Goal: Task Accomplishment & Management: Manage account settings

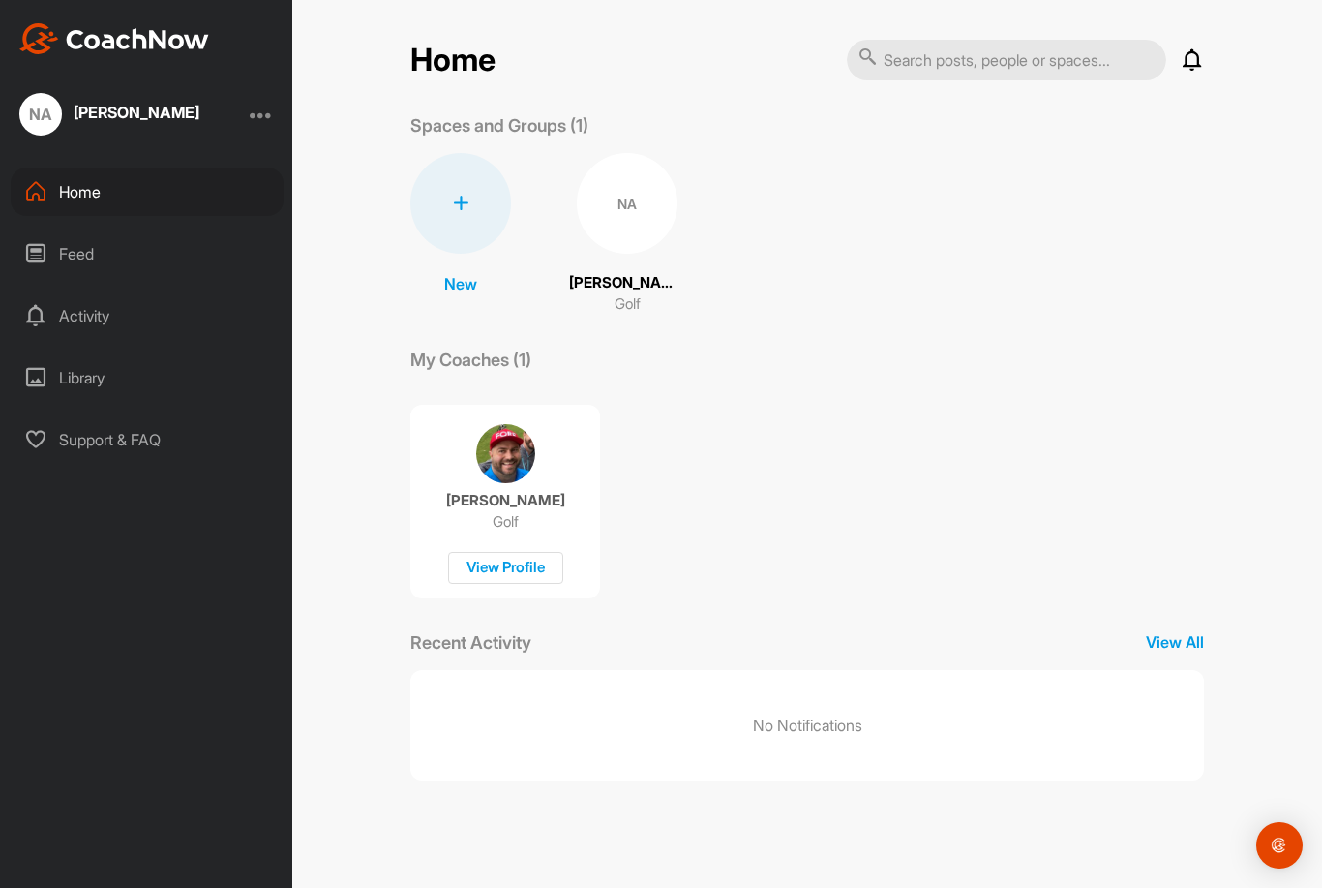
click at [634, 272] on p "[PERSON_NAME]" at bounding box center [627, 283] width 116 height 22
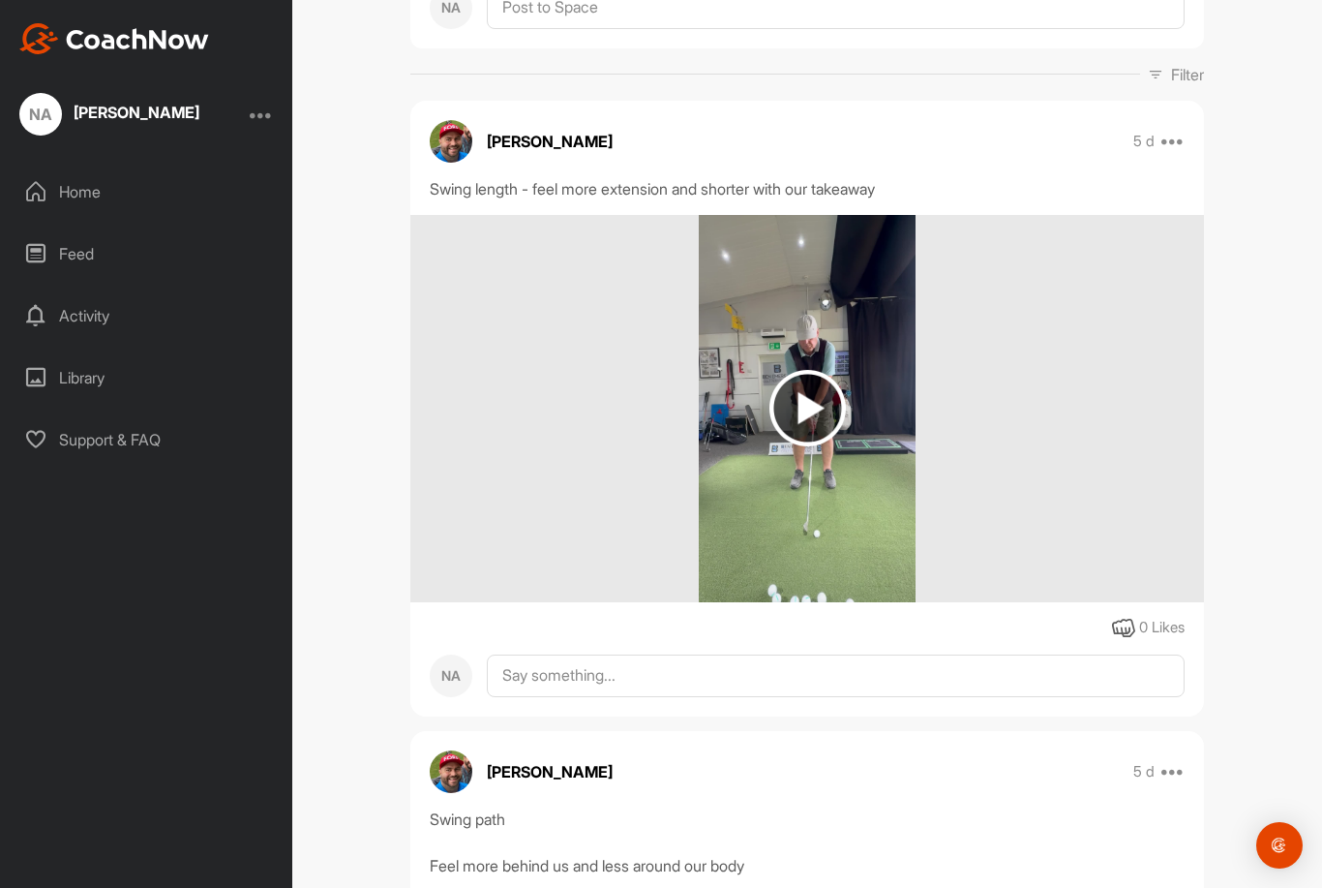
scroll to position [226, 0]
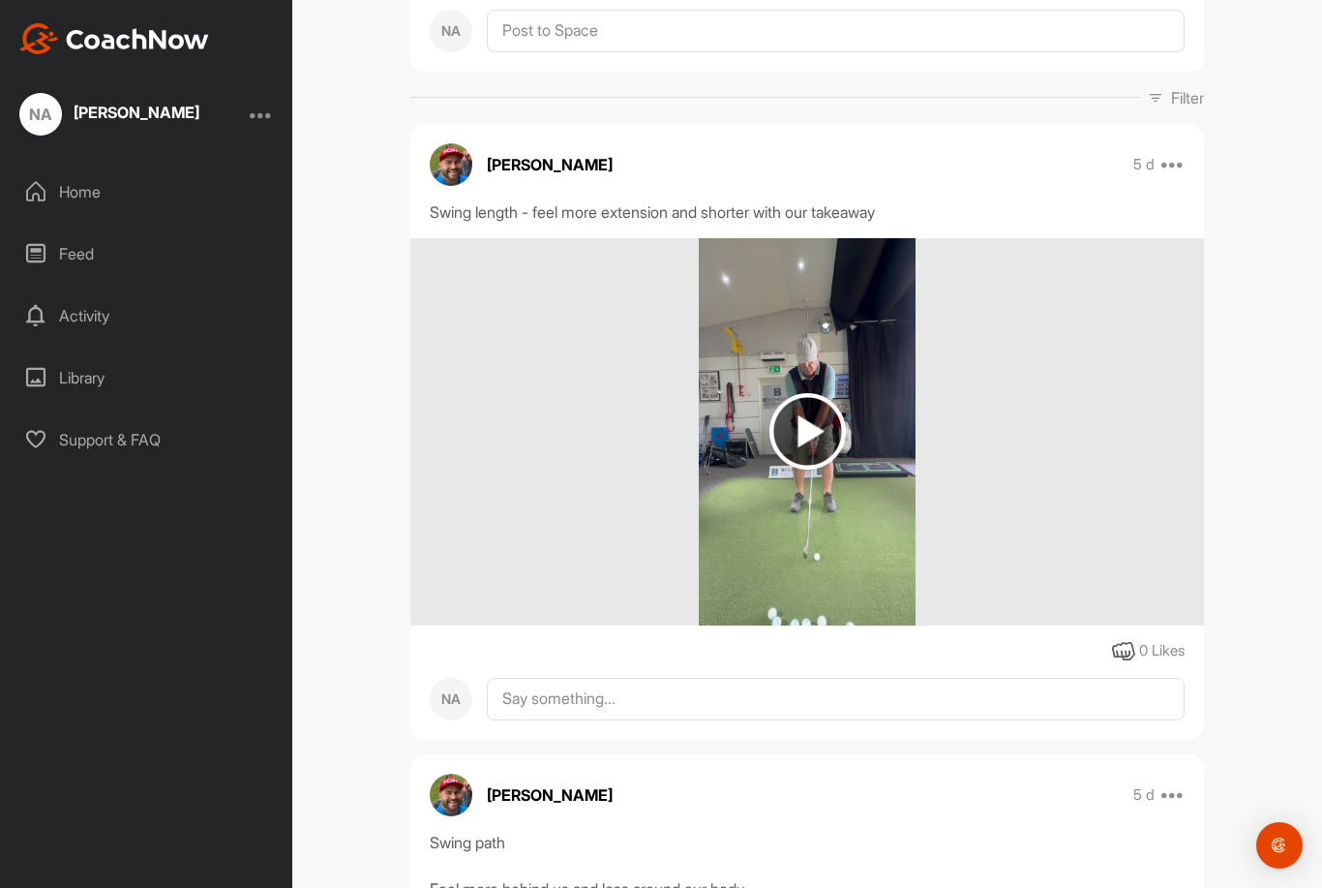
click at [820, 393] on img at bounding box center [807, 431] width 76 height 76
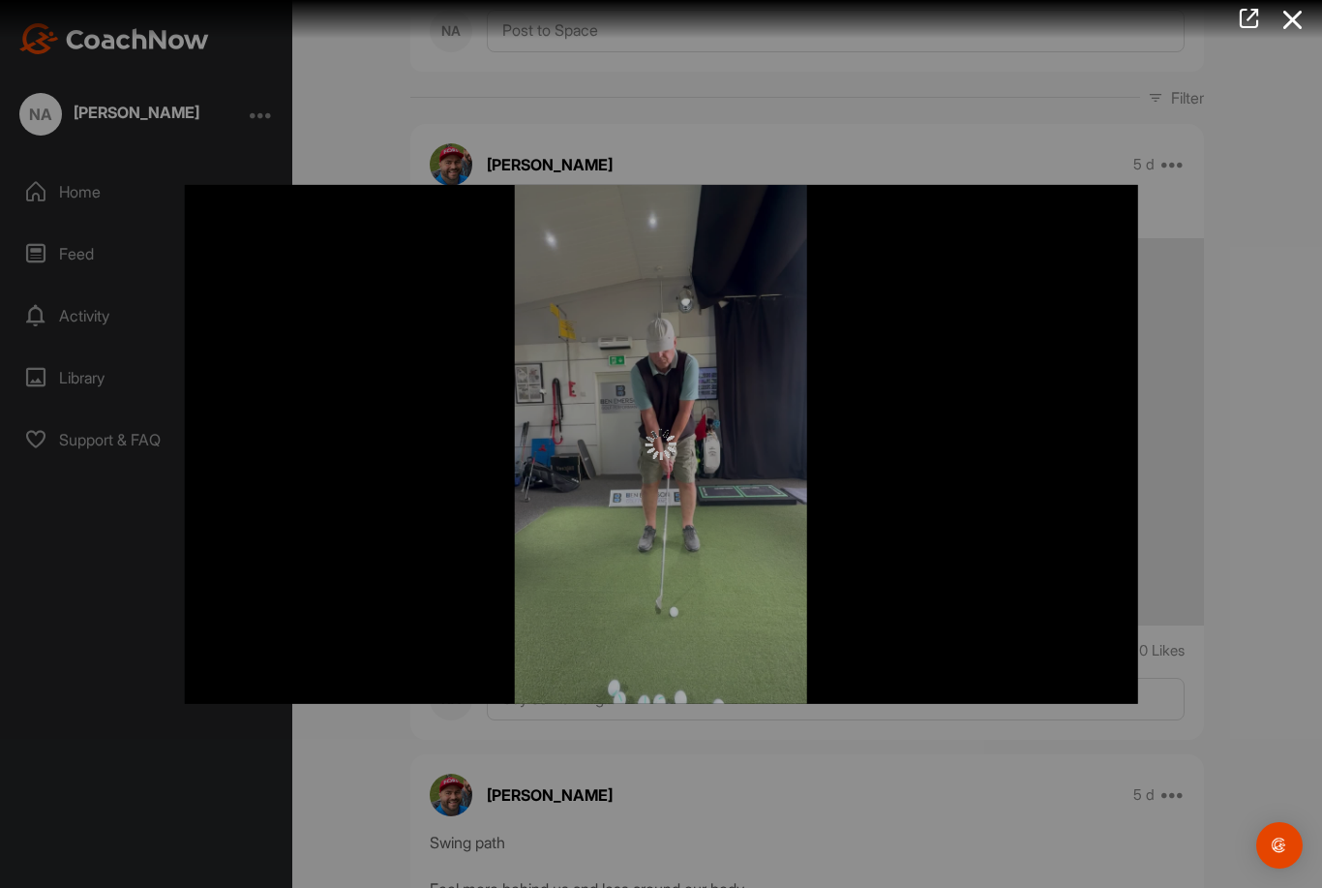
click at [1036, 566] on div at bounding box center [661, 443] width 953 height 519
click at [1295, 17] on icon at bounding box center [1293, 20] width 45 height 36
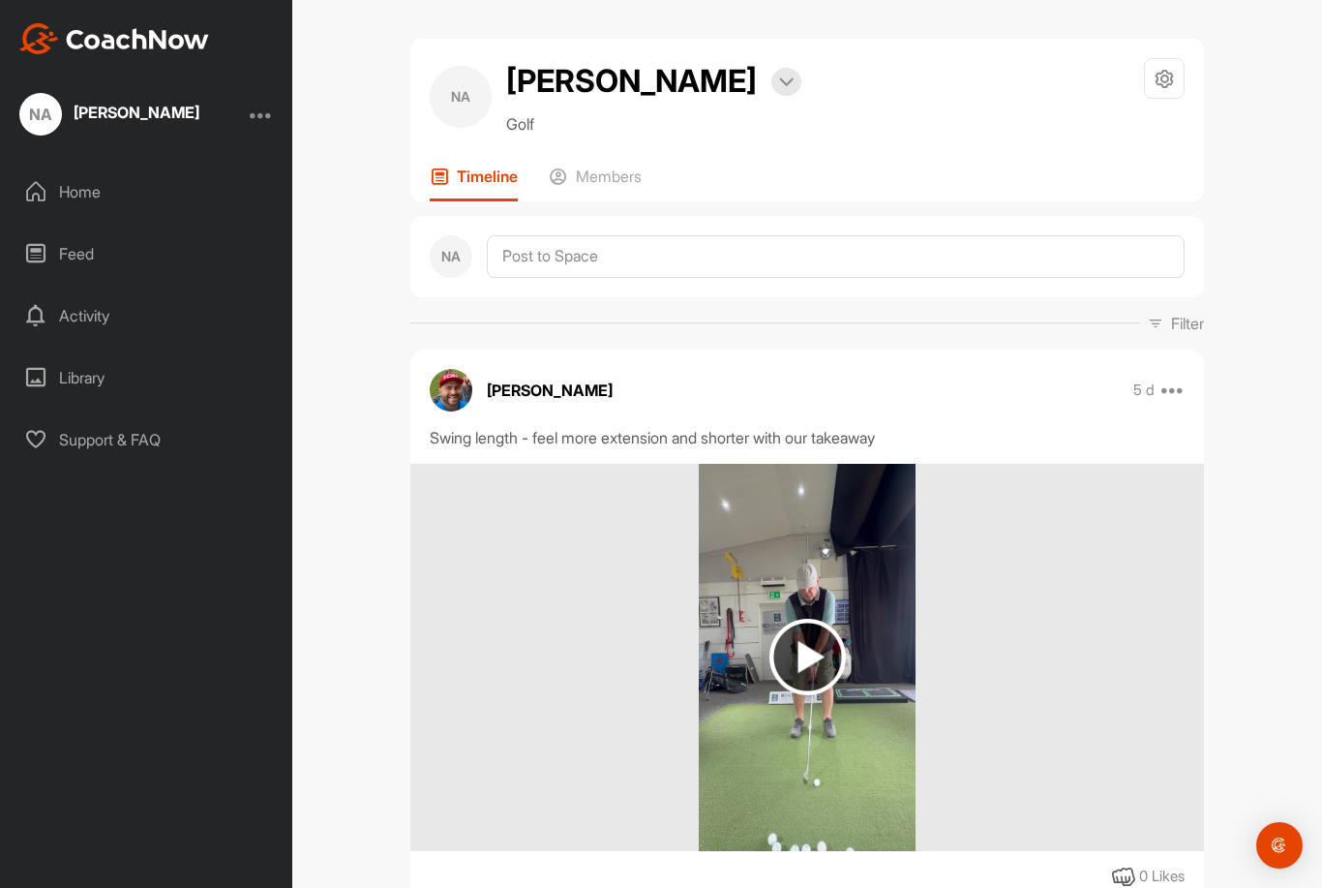
scroll to position [0, 0]
click at [265, 103] on div at bounding box center [261, 114] width 23 height 23
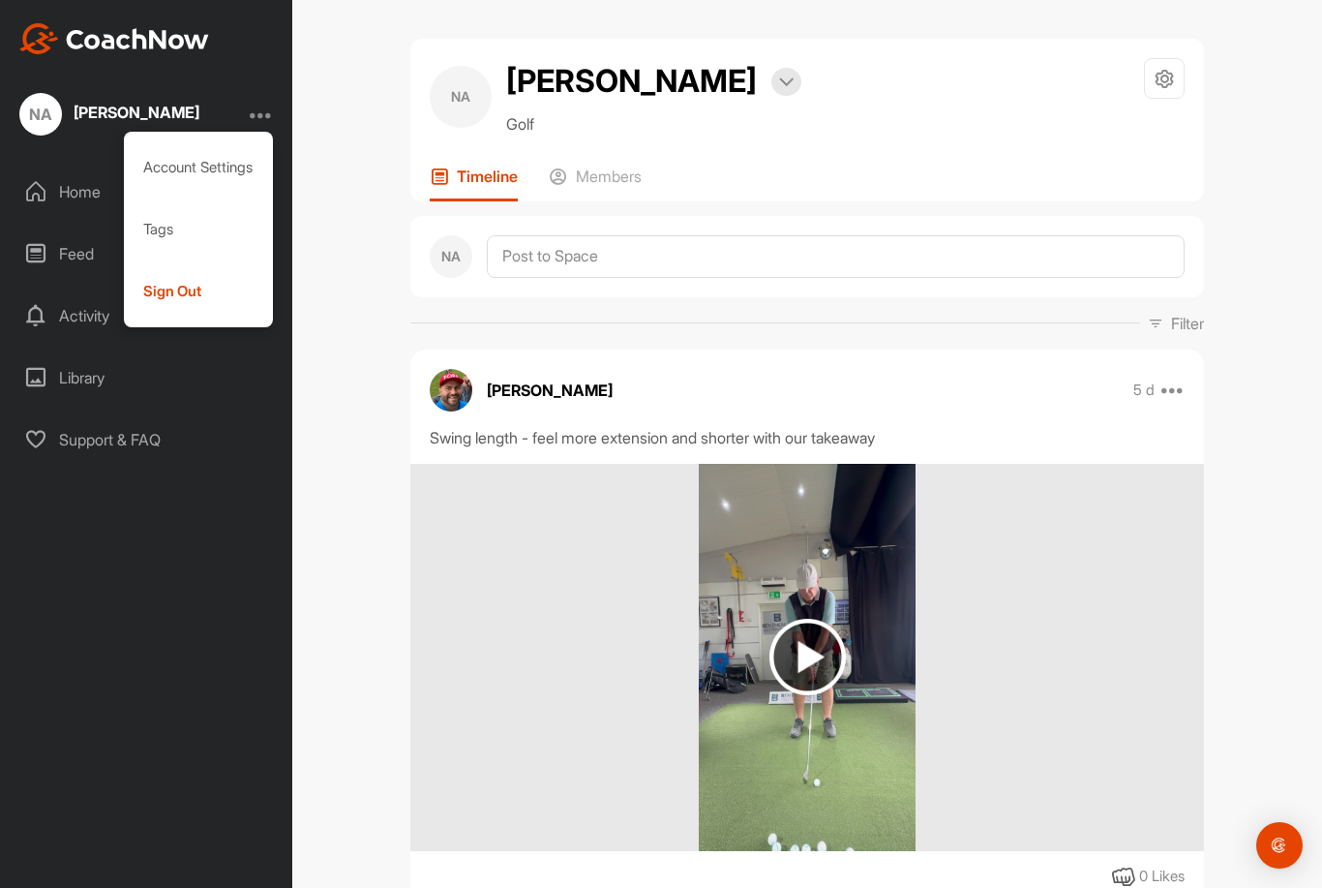
click at [235, 136] on div "Account Settings" at bounding box center [199, 167] width 150 height 62
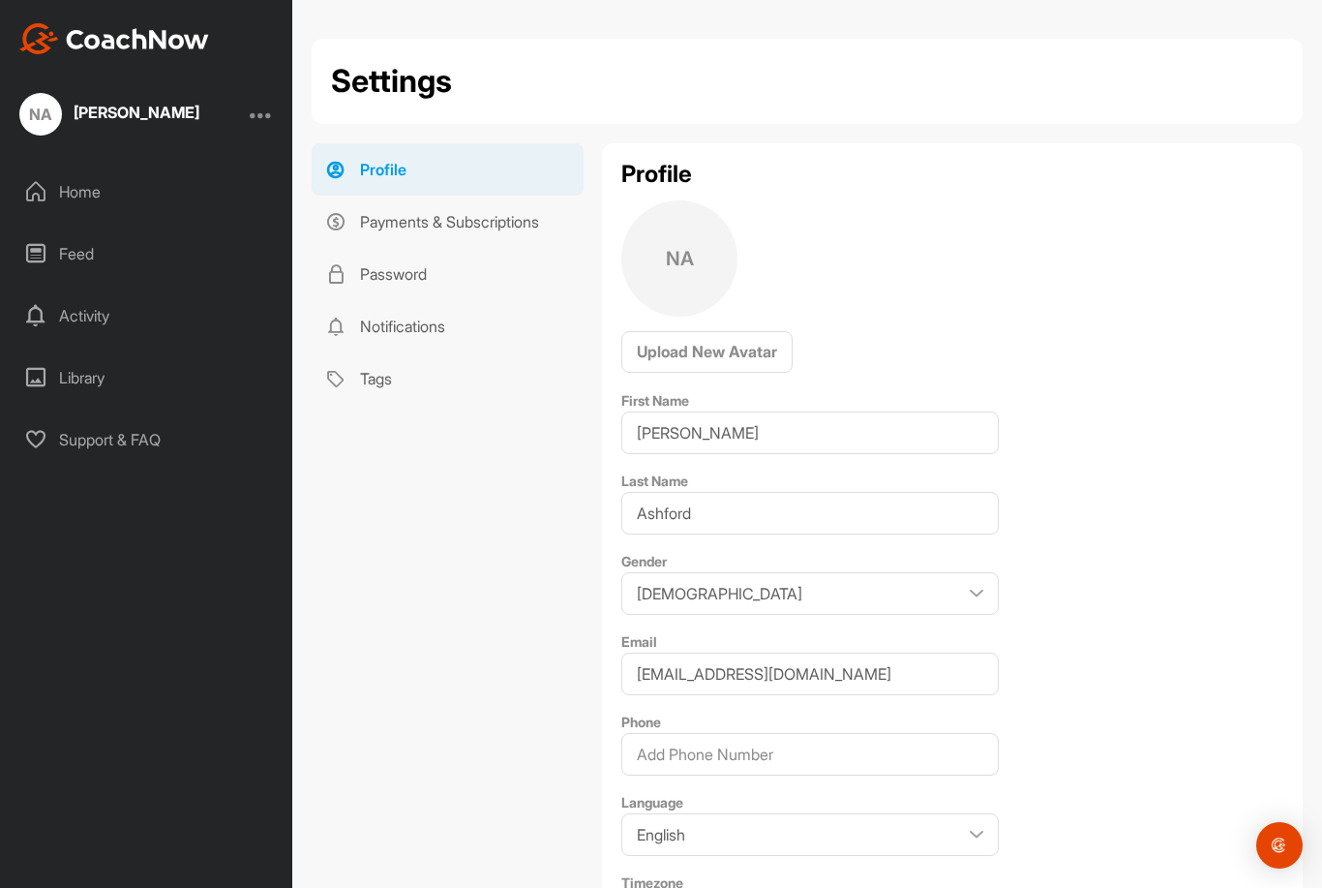
click at [447, 248] on link "Password" at bounding box center [448, 274] width 272 height 52
